Goal: Use online tool/utility

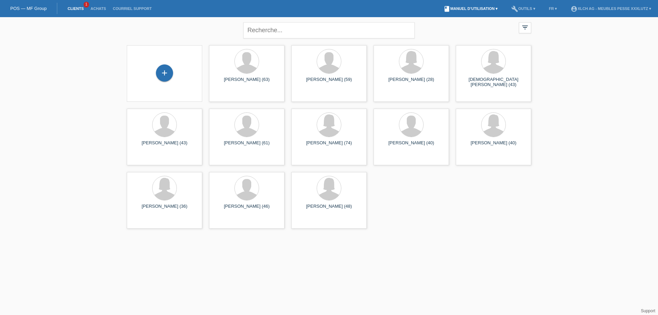
click at [475, 8] on link "book Manuel d’utilisation ▾" at bounding box center [470, 9] width 61 height 4
click at [517, 7] on link "build Outils ▾" at bounding box center [523, 9] width 31 height 4
click at [519, 25] on span "Calculator de taux" at bounding box center [516, 26] width 38 height 8
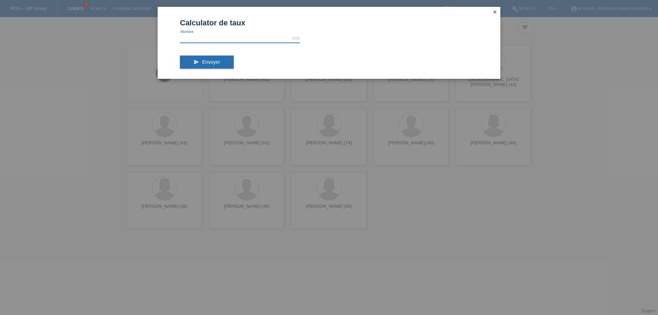
click at [201, 36] on input "text" at bounding box center [240, 38] width 120 height 9
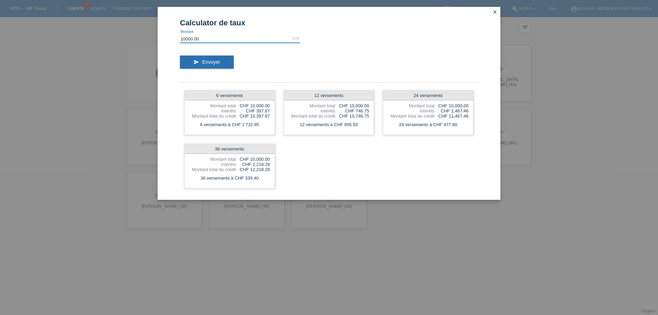
click at [248, 38] on input "10000.00" at bounding box center [240, 38] width 120 height 9
click at [223, 60] on button "send Envoyer" at bounding box center [207, 62] width 54 height 13
click at [227, 35] on input "15000.00" at bounding box center [240, 38] width 120 height 9
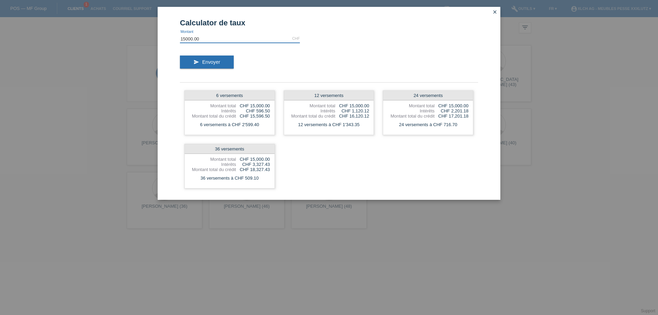
click at [227, 35] on input "15000.00" at bounding box center [240, 38] width 120 height 9
type input "20000.00"
click at [617, 141] on div "Calculator de taux 20000.00 CHF error [GEOGRAPHIC_DATA] send Envoyer 6 versemen…" at bounding box center [329, 157] width 658 height 315
